Goal: Check status

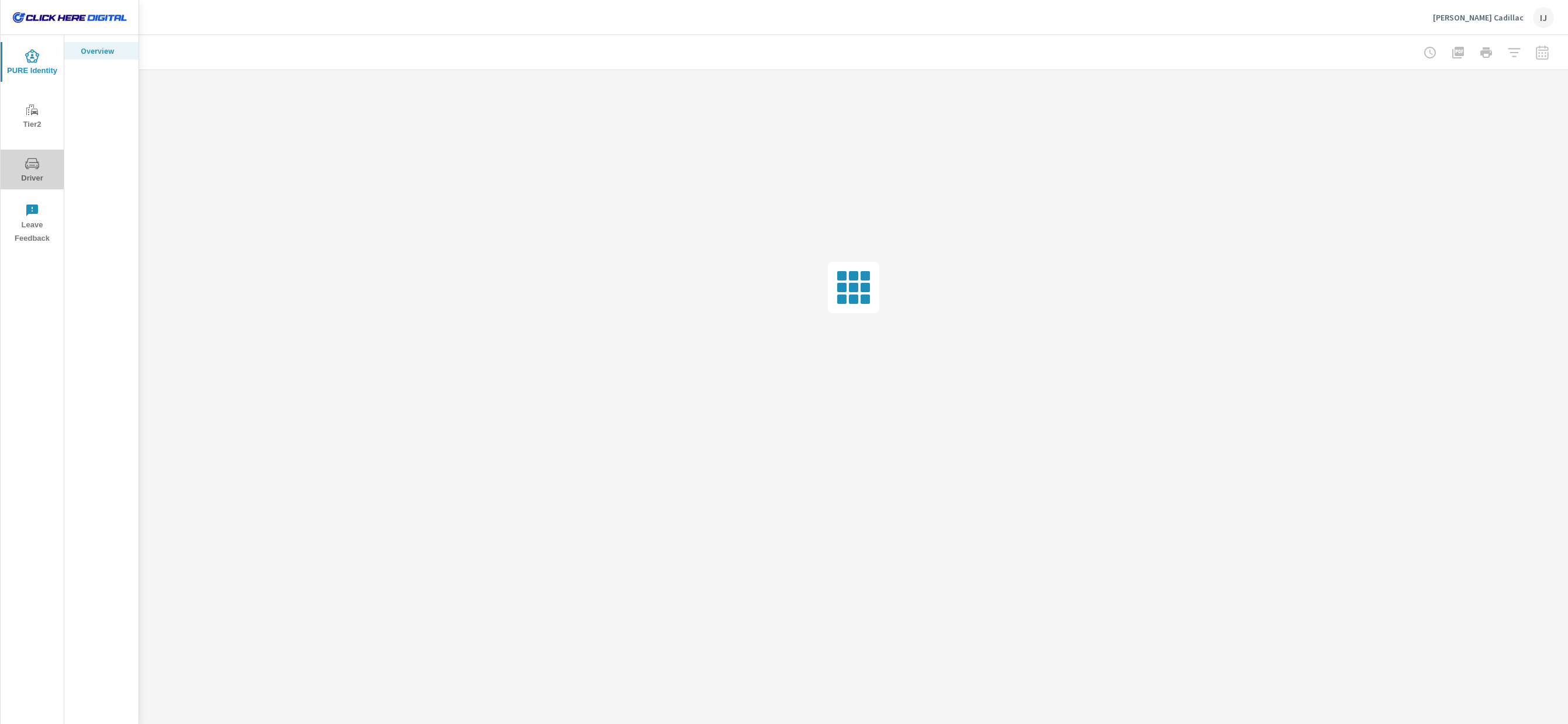
click at [38, 159] on icon "nav menu" at bounding box center [32, 163] width 14 height 14
